Goal: Task Accomplishment & Management: Manage account settings

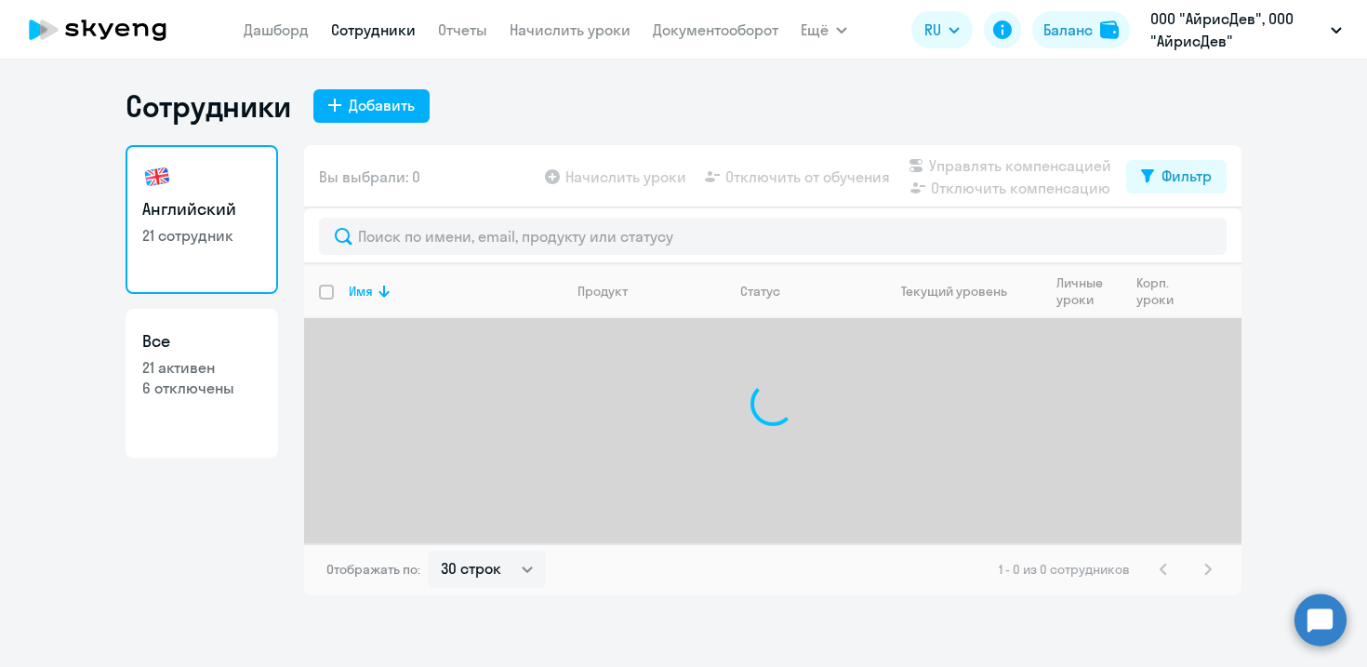
select select "30"
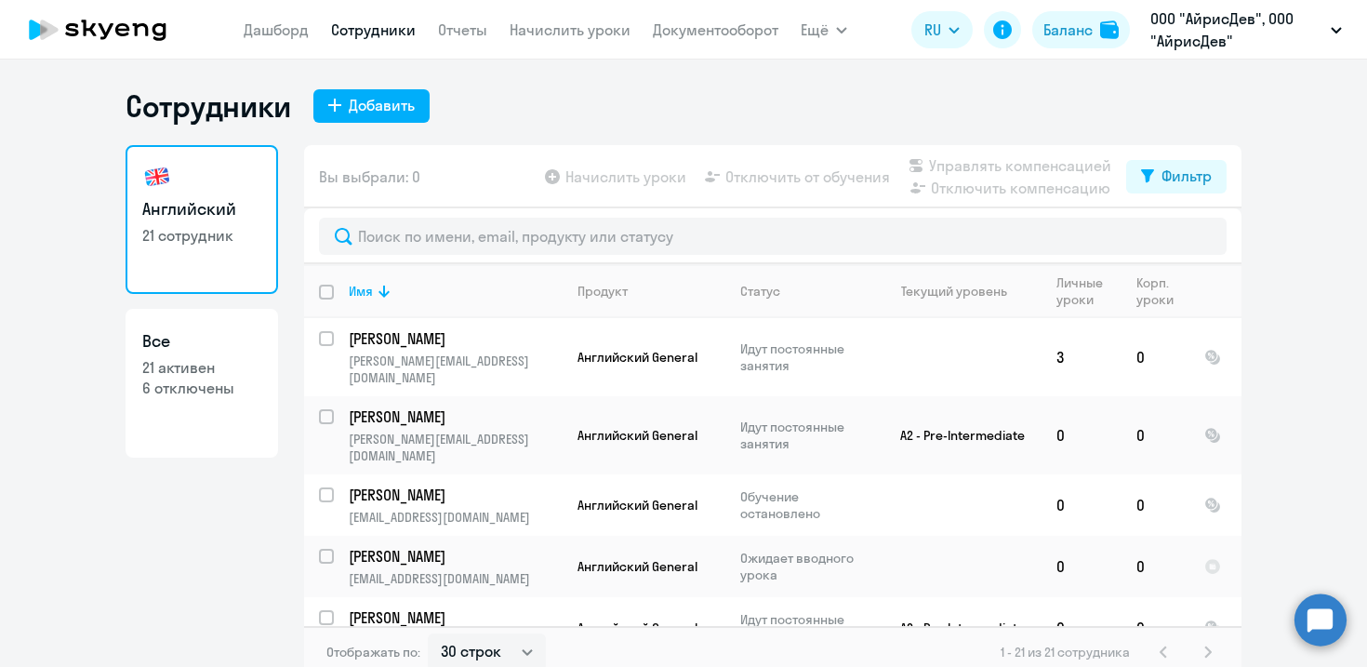
scroll to position [564, 0]
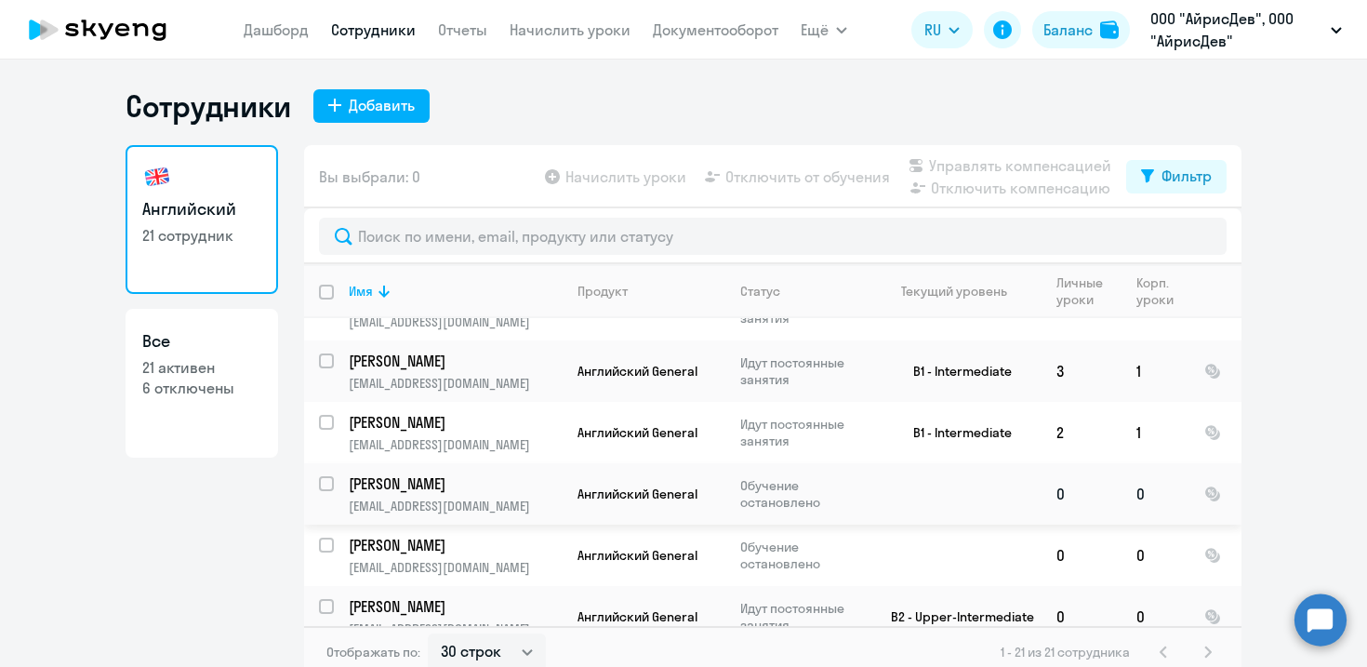
click at [829, 477] on p "Обучение остановлено" at bounding box center [803, 493] width 127 height 33
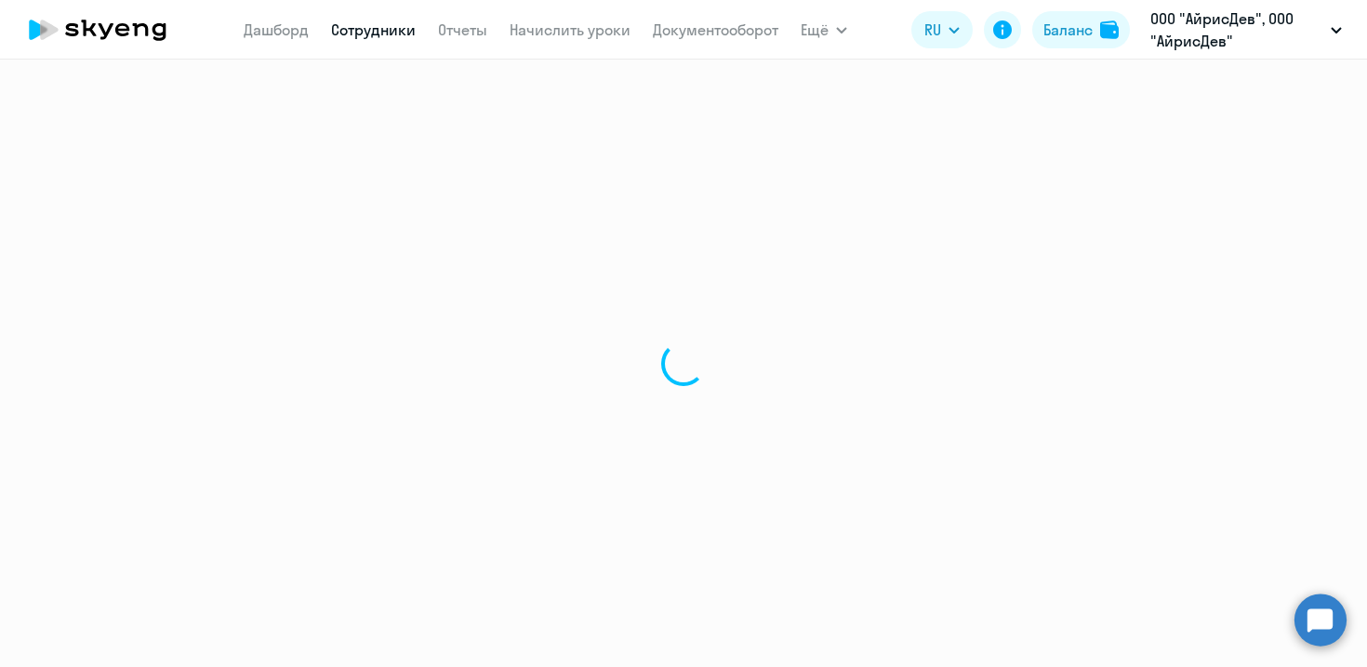
select select "english"
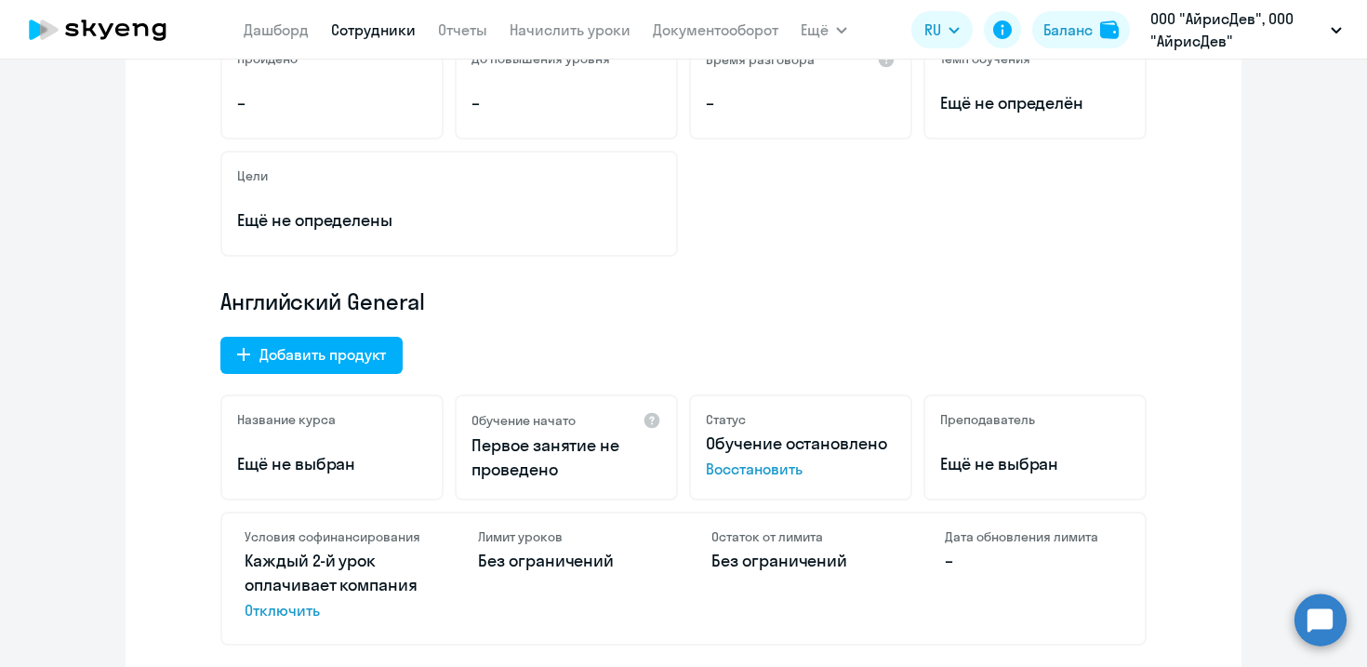
scroll to position [404, 0]
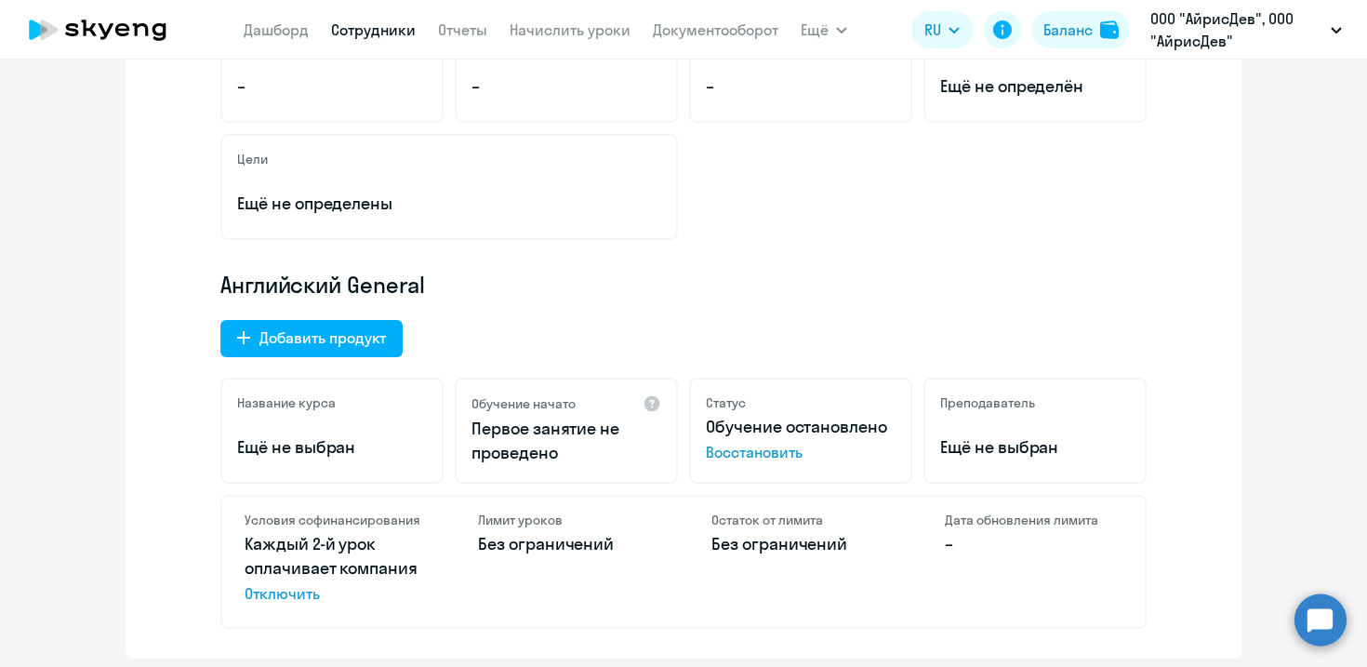
click at [743, 453] on span "Восстановить" at bounding box center [801, 452] width 190 height 22
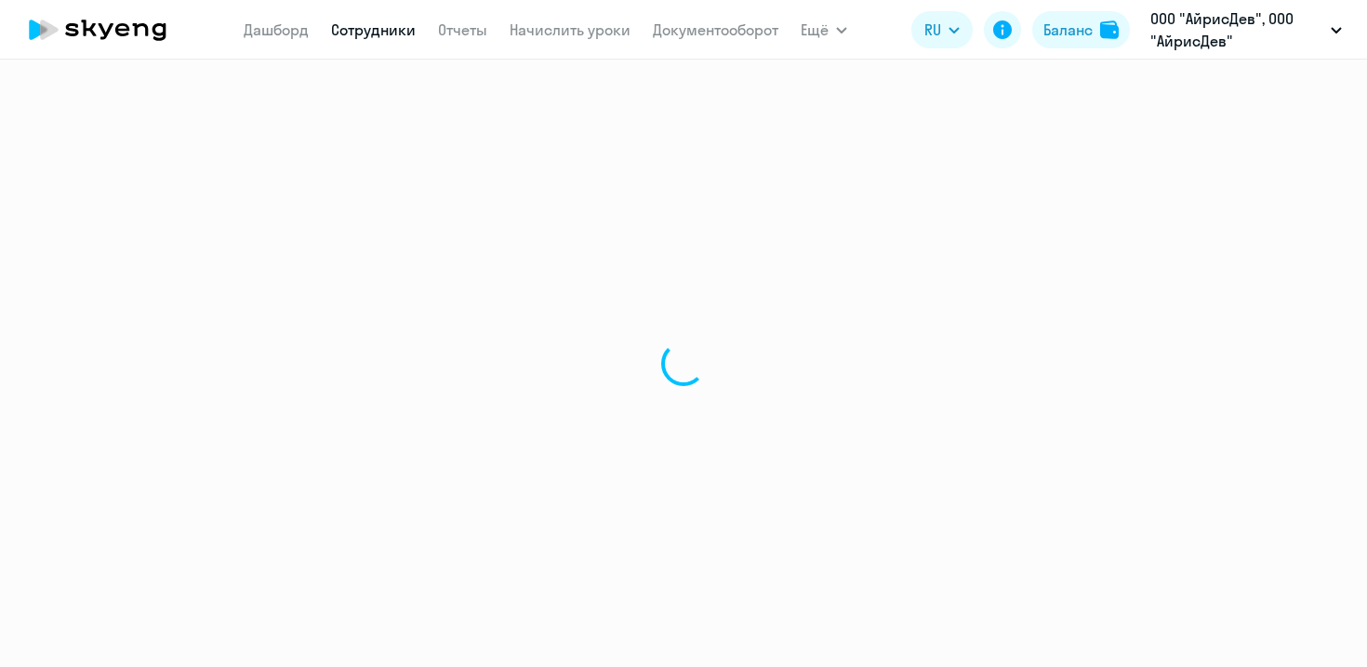
select select "english"
